Goal: Download file/media

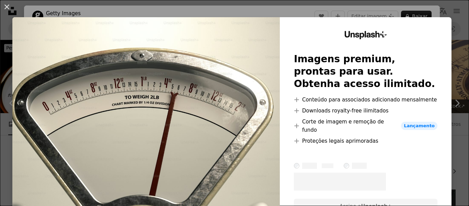
scroll to position [206, 0]
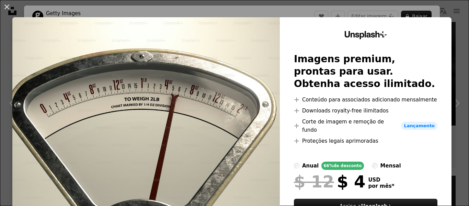
click at [0, 24] on div "An X shape Unsplash+ Imagens premium, prontas para usar. Obtenha acesso ilimita…" at bounding box center [234, 103] width 469 height 206
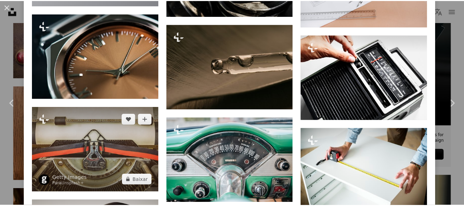
scroll to position [995, 0]
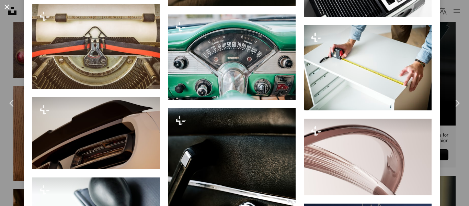
click at [7, 7] on button "An X shape" at bounding box center [7, 7] width 8 height 8
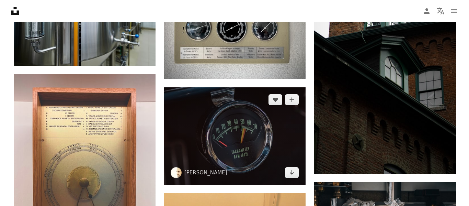
scroll to position [789, 0]
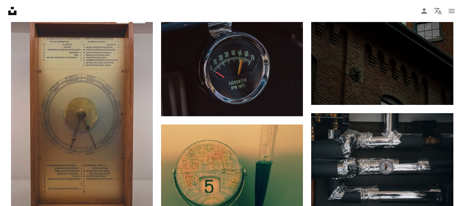
click at [105, 120] on img at bounding box center [82, 121] width 142 height 232
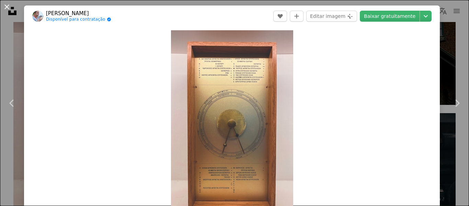
click at [4, 3] on button "An X shape" at bounding box center [7, 7] width 8 height 8
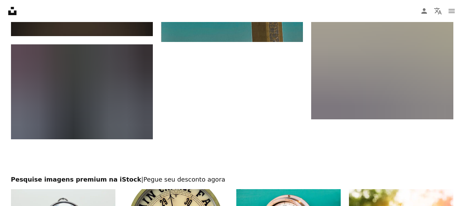
scroll to position [2333, 0]
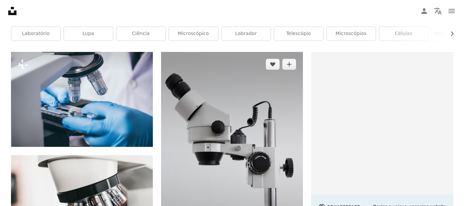
scroll to position [172, 0]
